Goal: Task Accomplishment & Management: Use online tool/utility

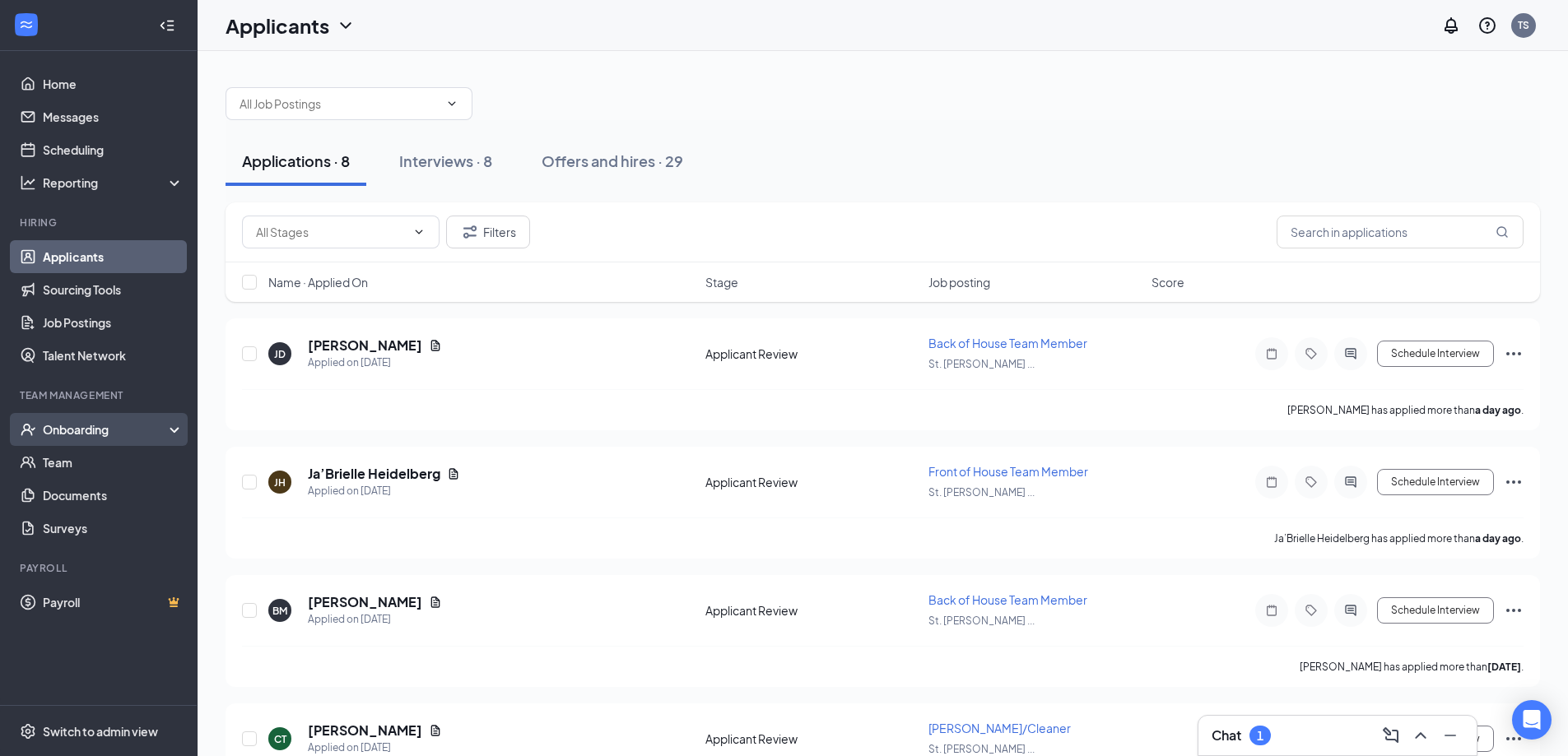
click at [55, 432] on div "Onboarding" at bounding box center [106, 430] width 127 height 17
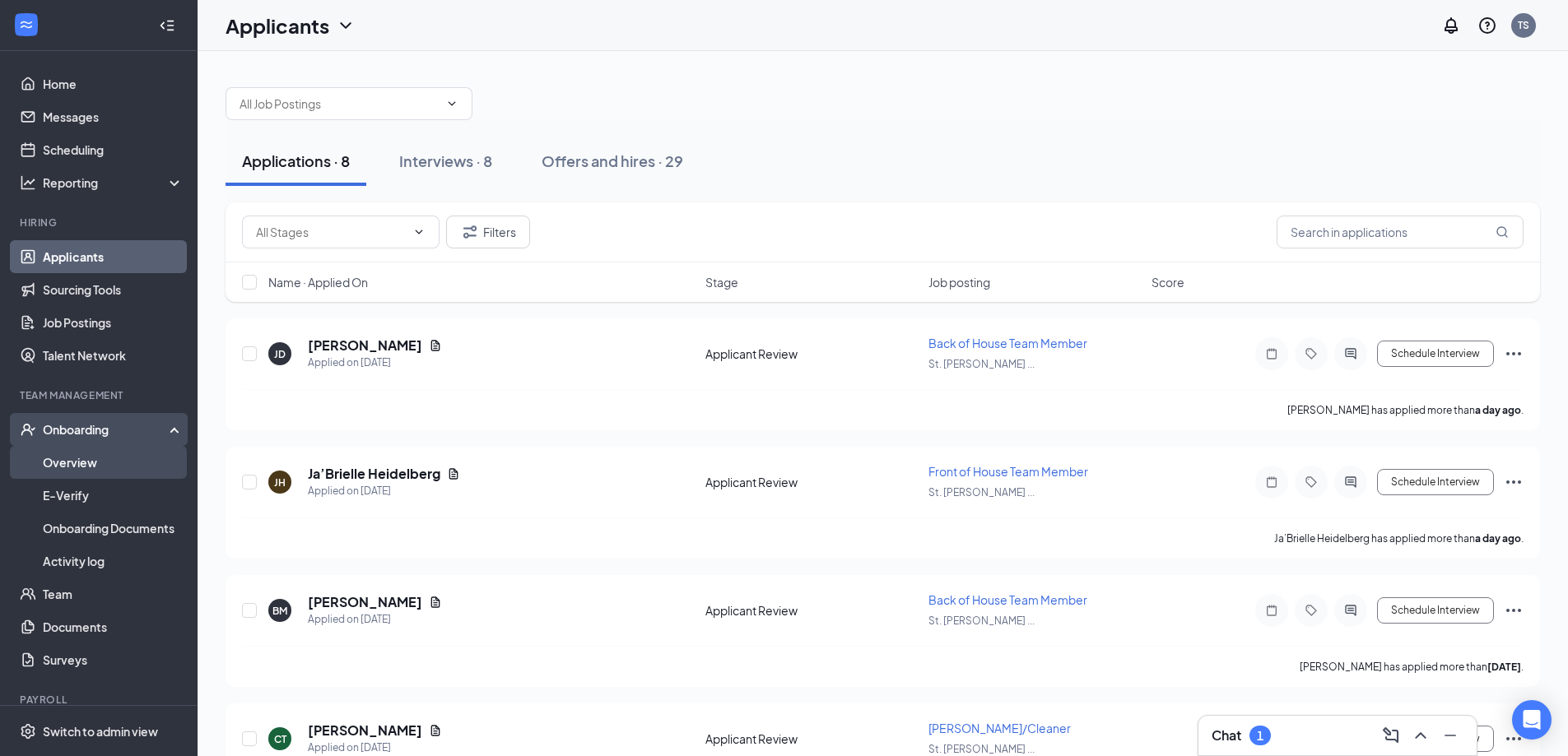
click at [95, 460] on link "Overview" at bounding box center [113, 462] width 141 height 33
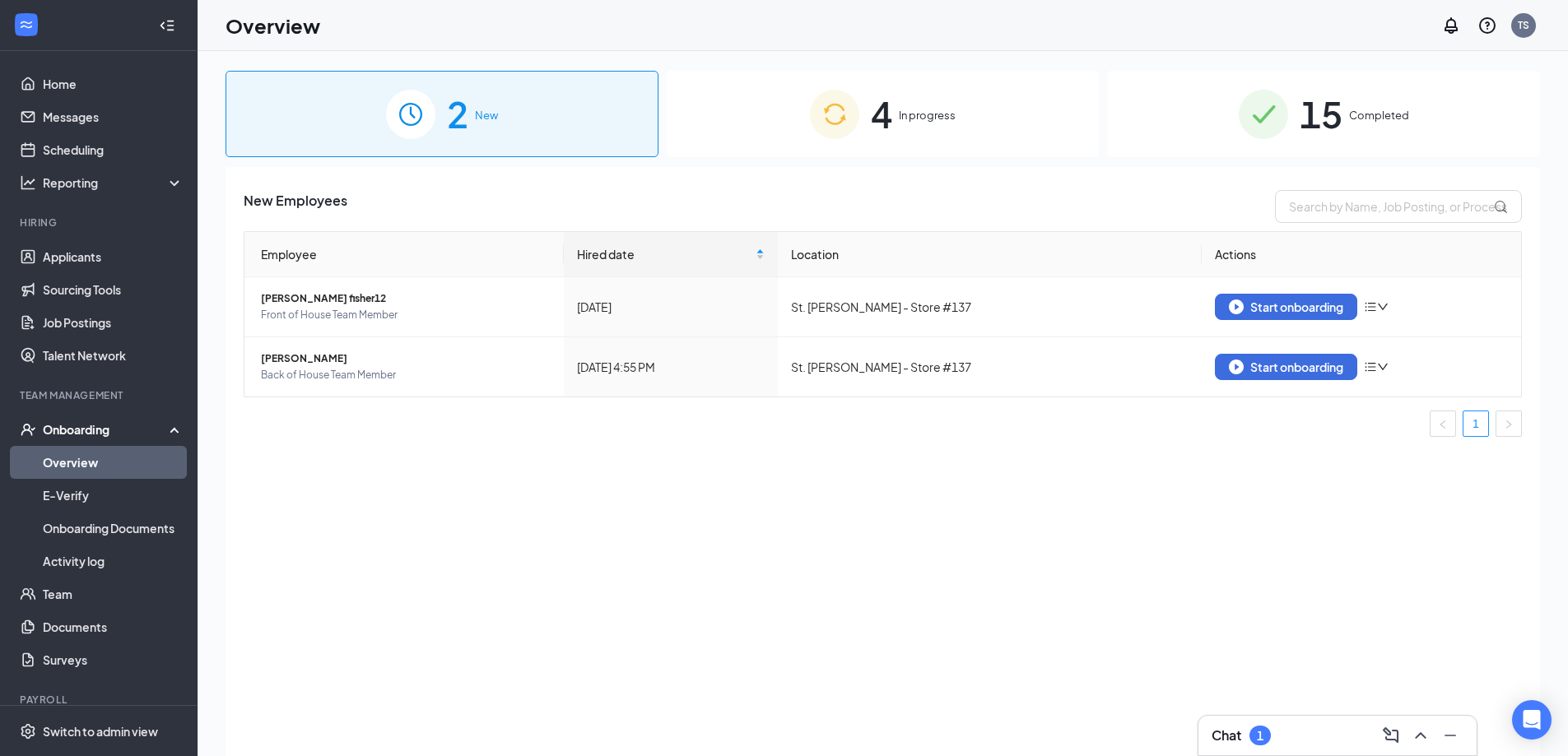
click at [480, 117] on span "New" at bounding box center [486, 115] width 23 height 17
click at [923, 120] on span "In progress" at bounding box center [928, 115] width 57 height 17
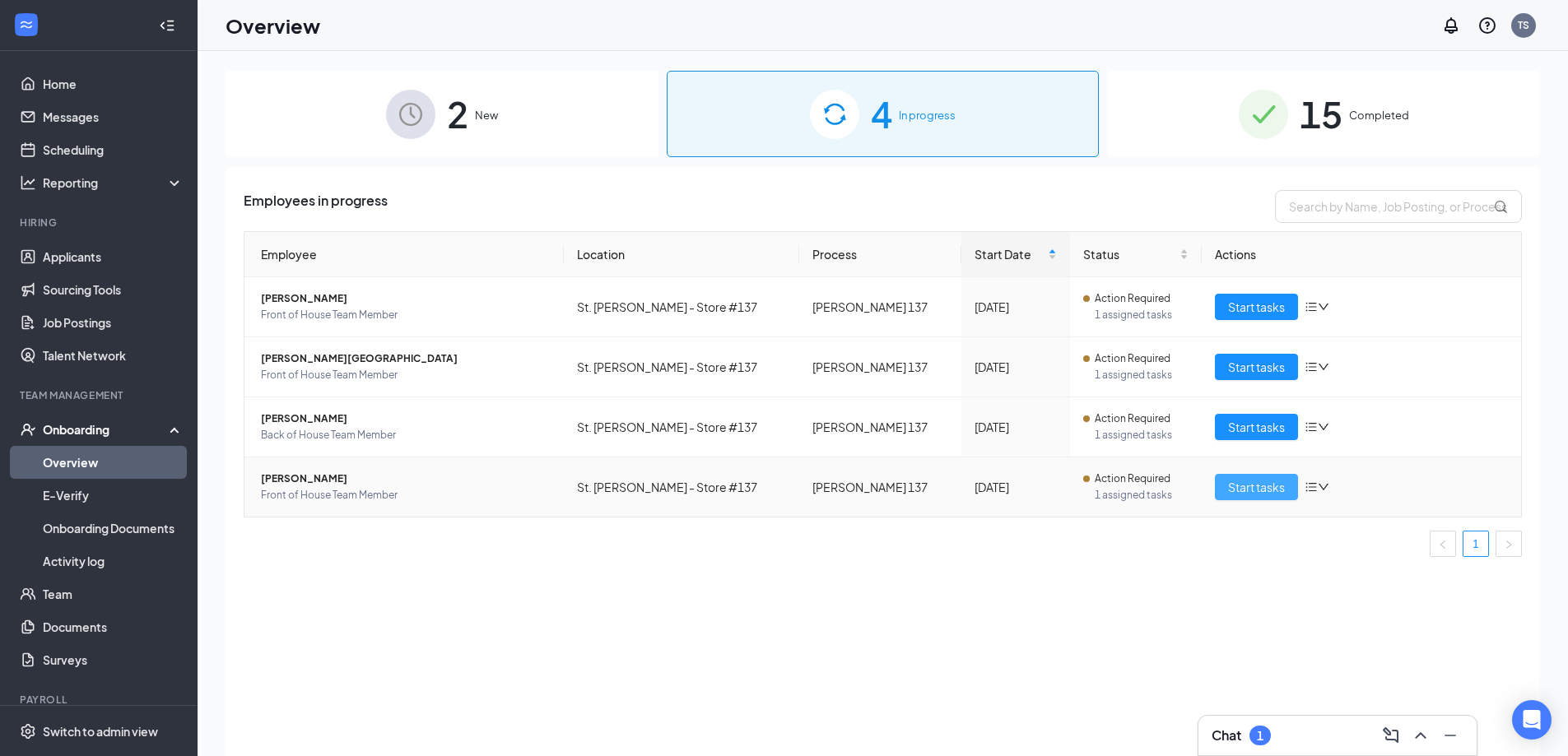
click at [1270, 488] on span "Start tasks" at bounding box center [1257, 487] width 57 height 18
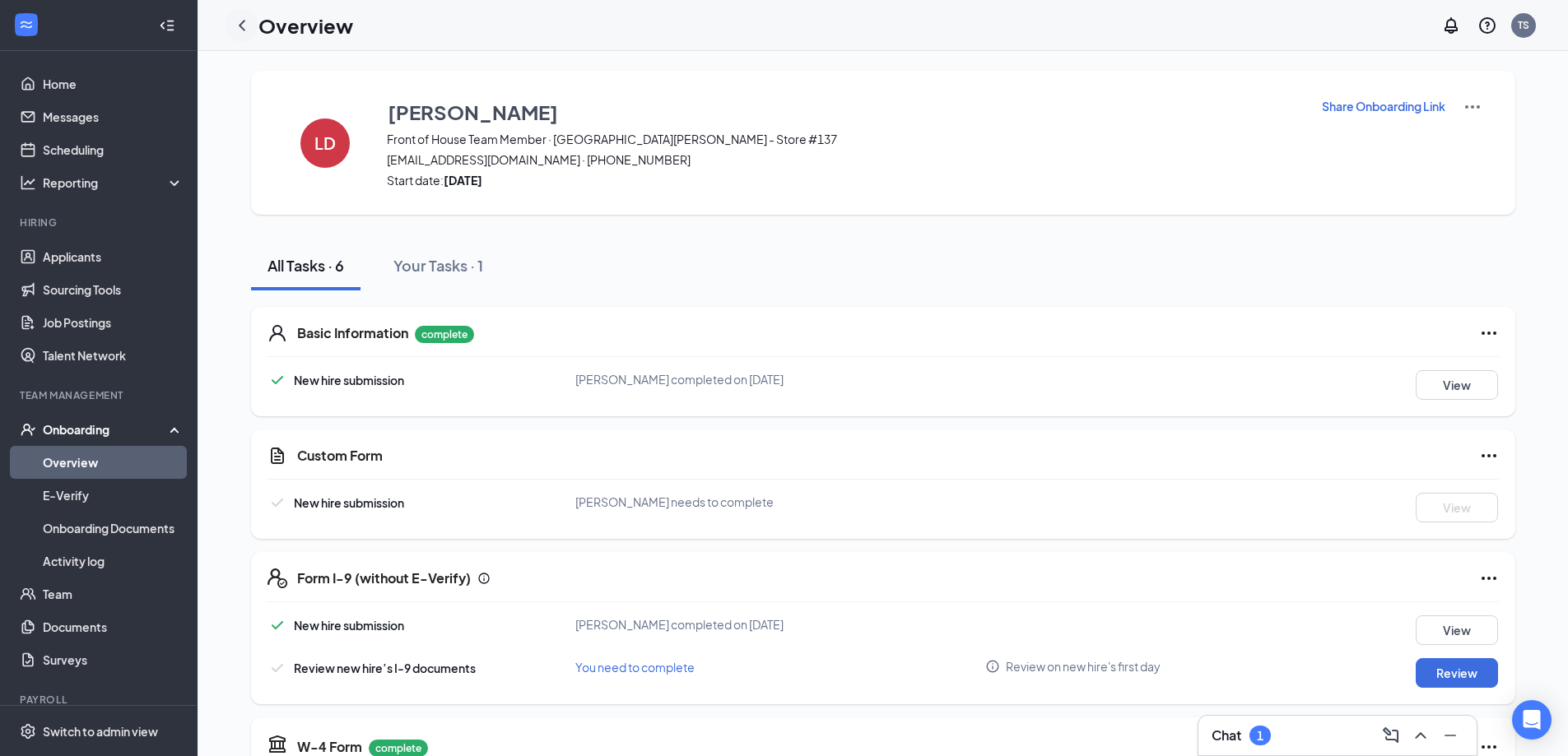
click at [238, 25] on icon "ChevronLeft" at bounding box center [243, 26] width 20 height 20
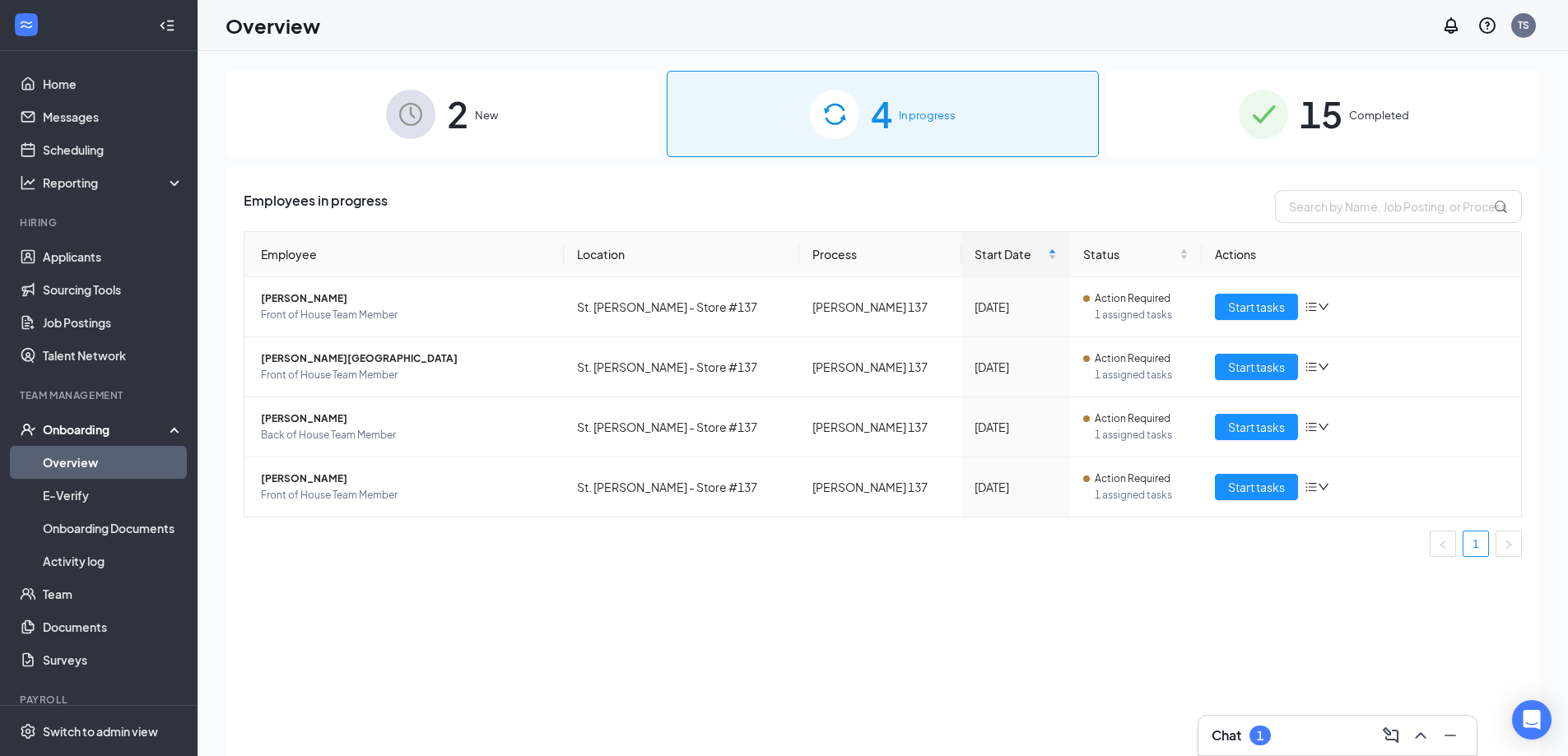
click at [455, 102] on span "2" at bounding box center [457, 114] width 21 height 57
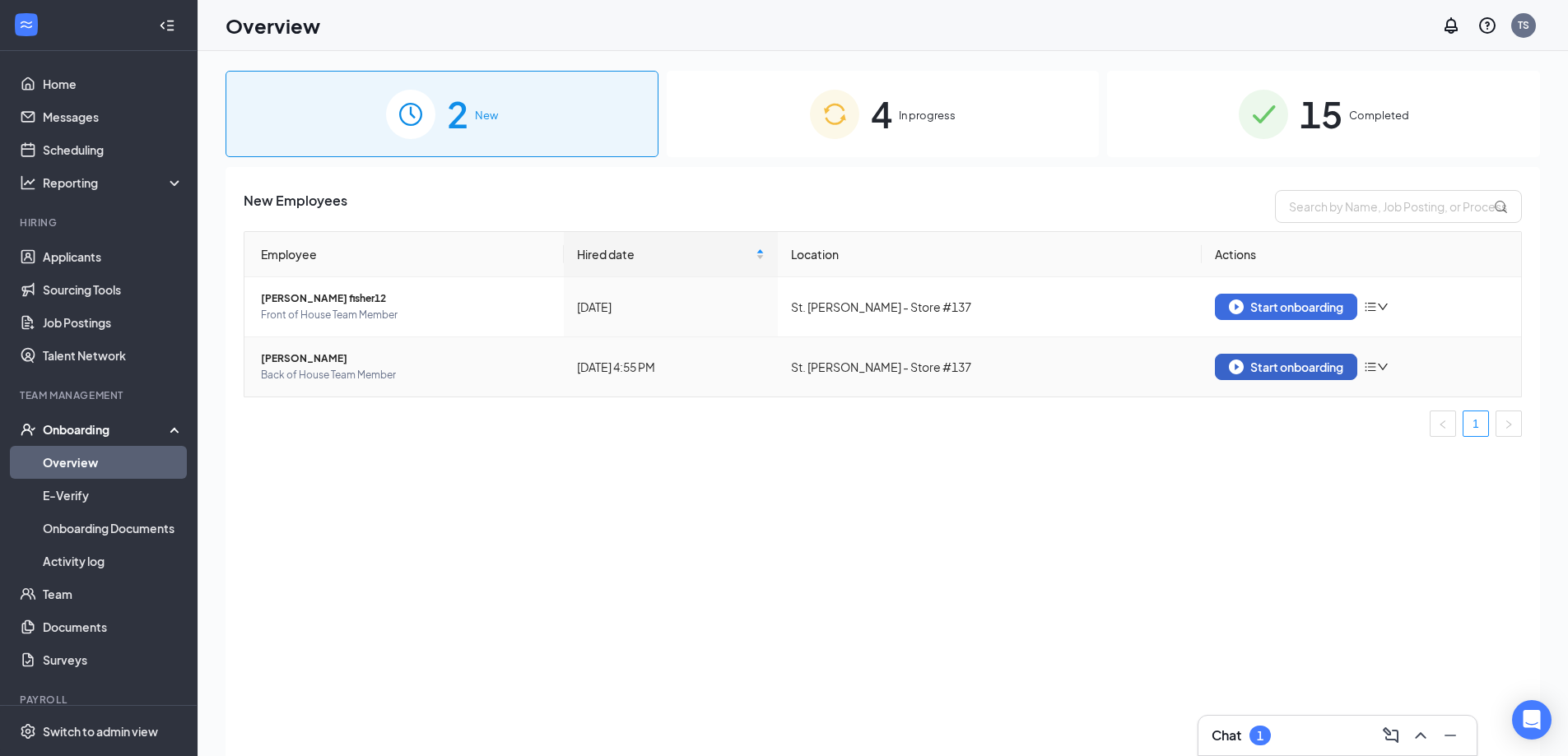
click at [1300, 362] on div "Start onboarding" at bounding box center [1286, 368] width 114 height 15
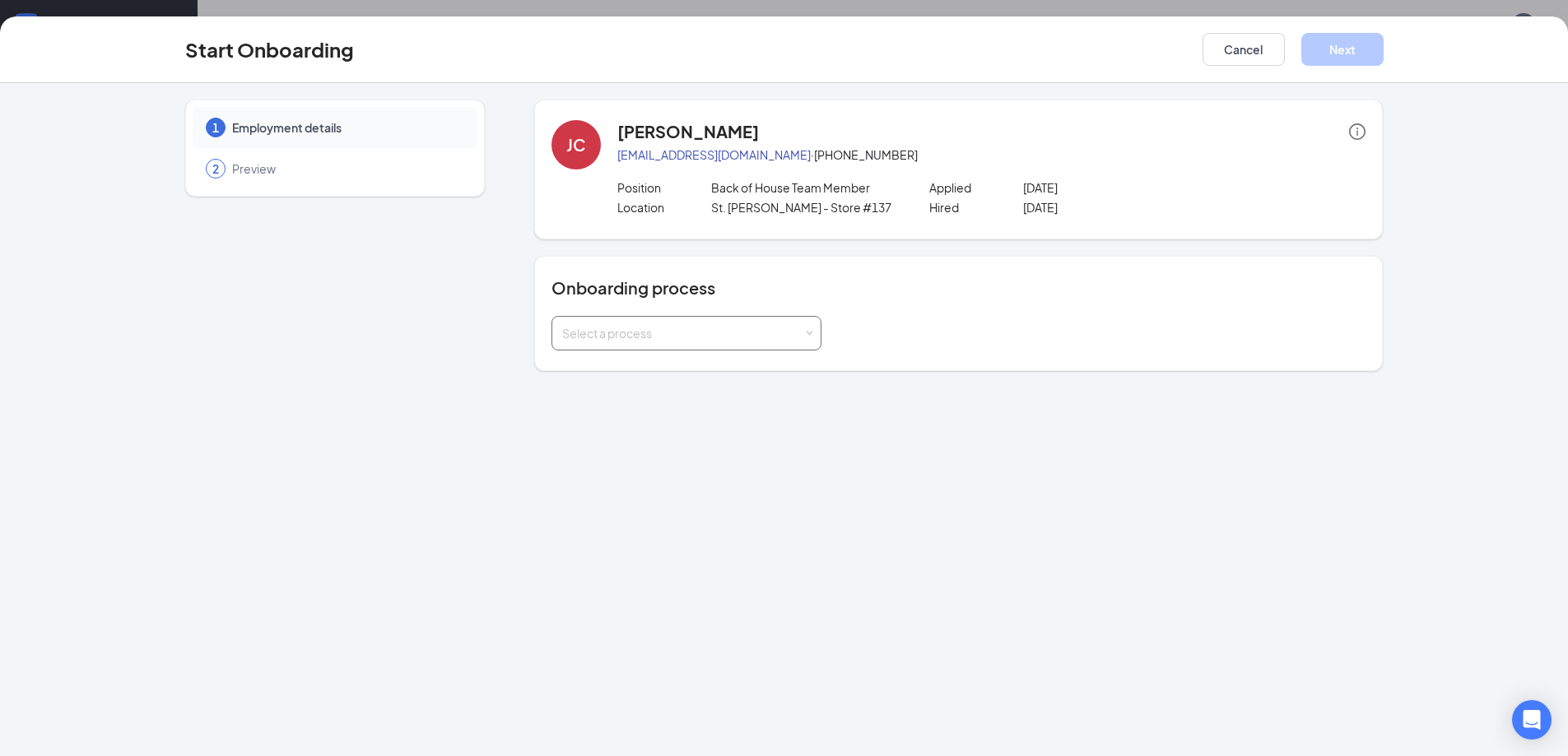
click at [657, 342] on div "Select a process" at bounding box center [687, 333] width 248 height 33
click at [587, 357] on li "[PERSON_NAME] 137" at bounding box center [687, 368] width 270 height 29
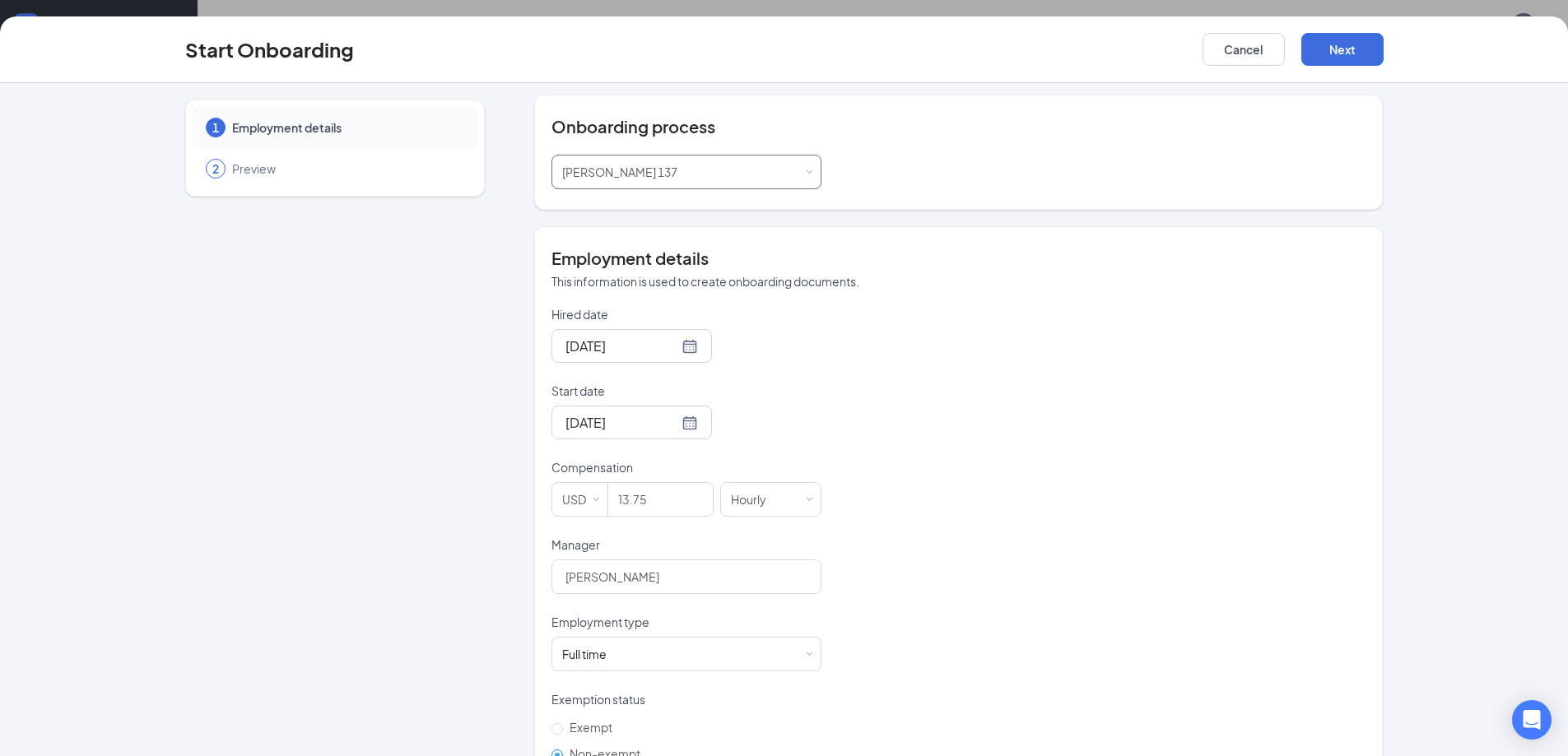
scroll to position [209, 0]
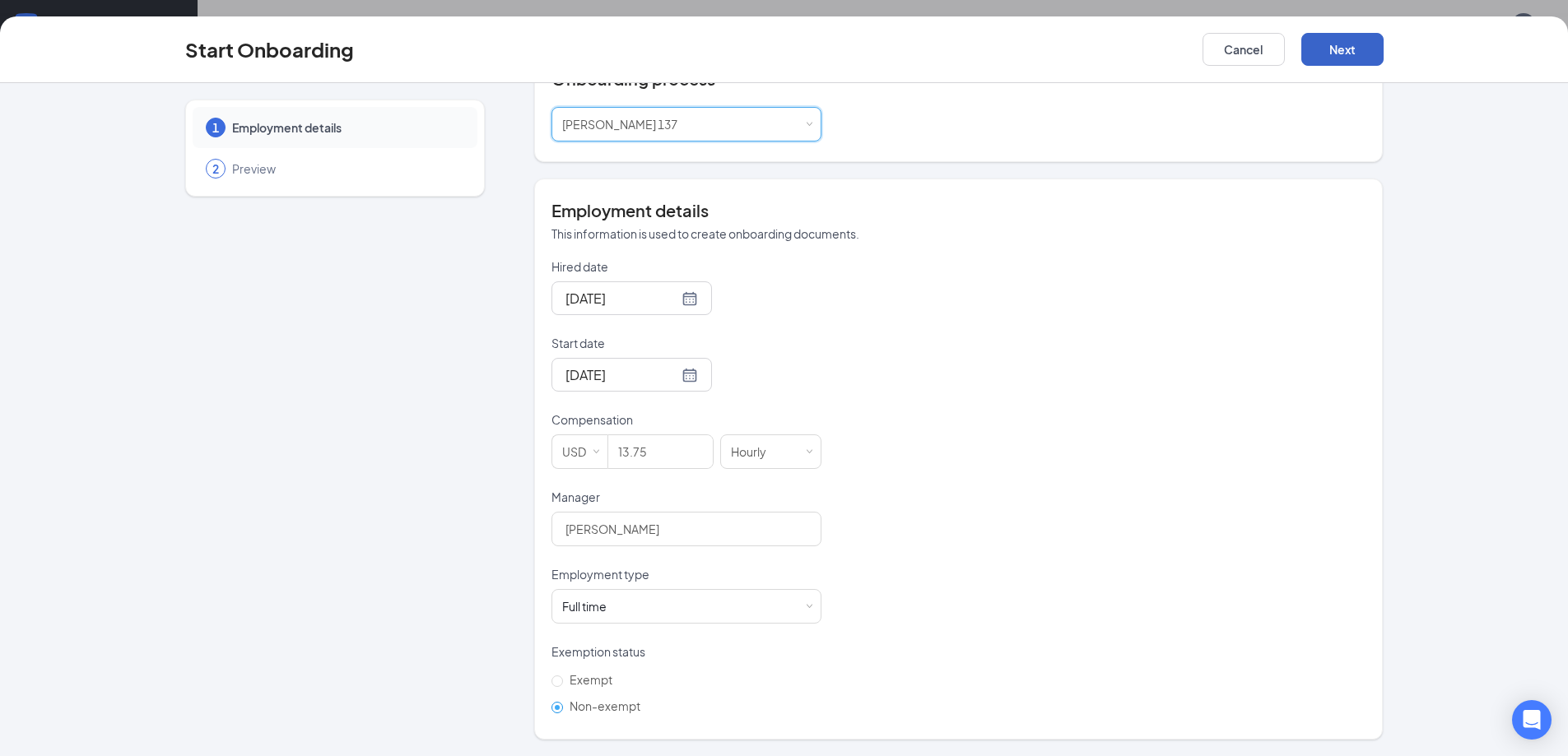
click at [1341, 54] on button "Next" at bounding box center [1343, 49] width 82 height 33
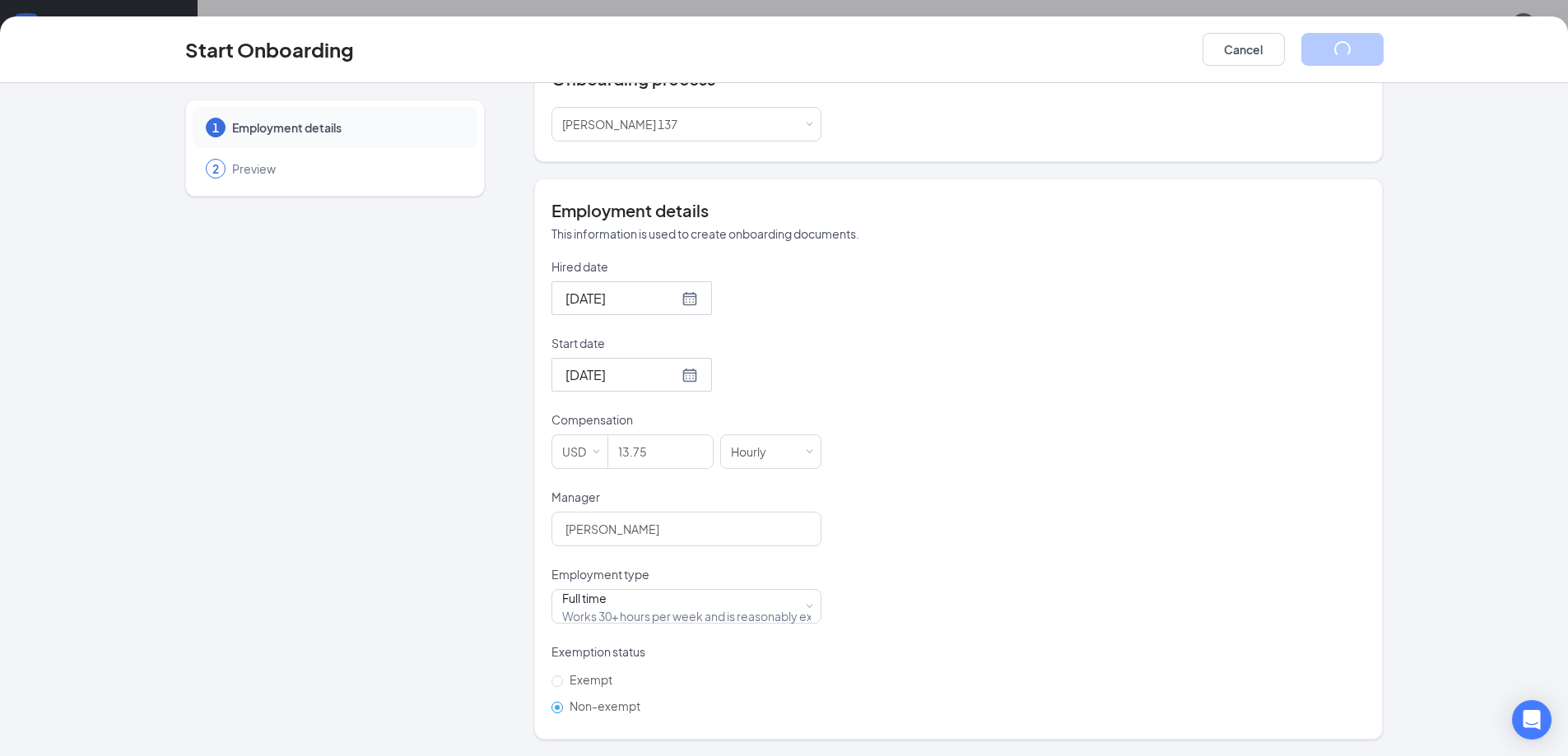
scroll to position [0, 0]
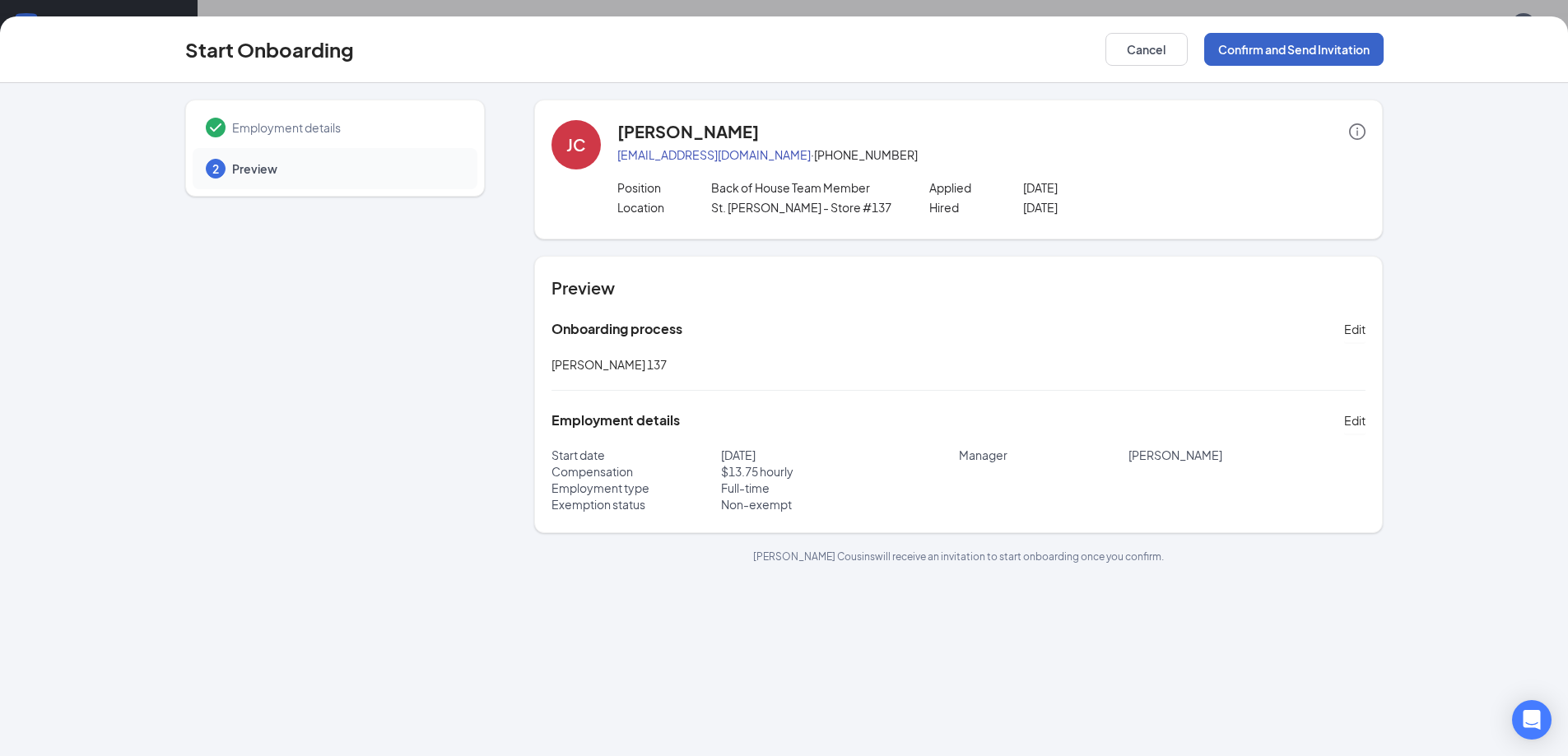
click at [1337, 49] on button "Confirm and Send Invitation" at bounding box center [1294, 49] width 180 height 33
